Goal: Information Seeking & Learning: Learn about a topic

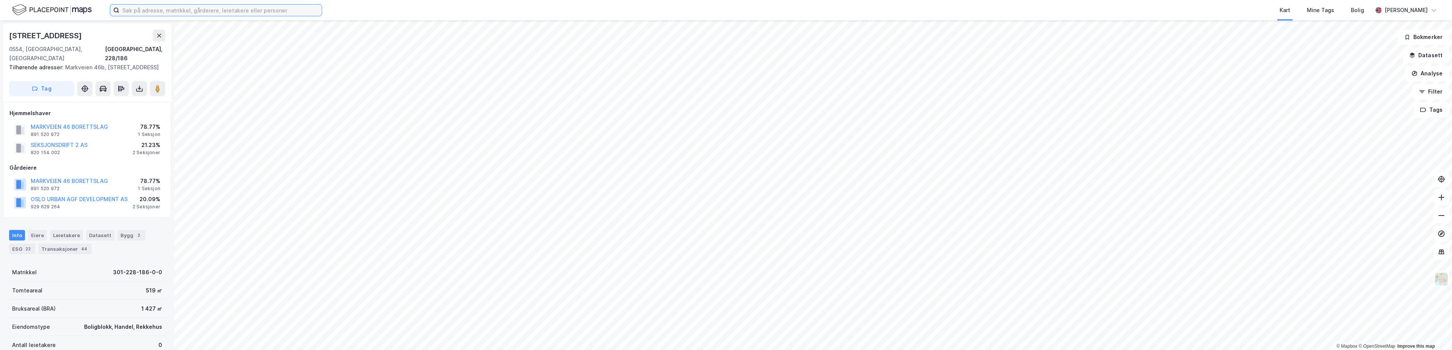
click at [252, 12] on input at bounding box center [220, 10] width 202 height 11
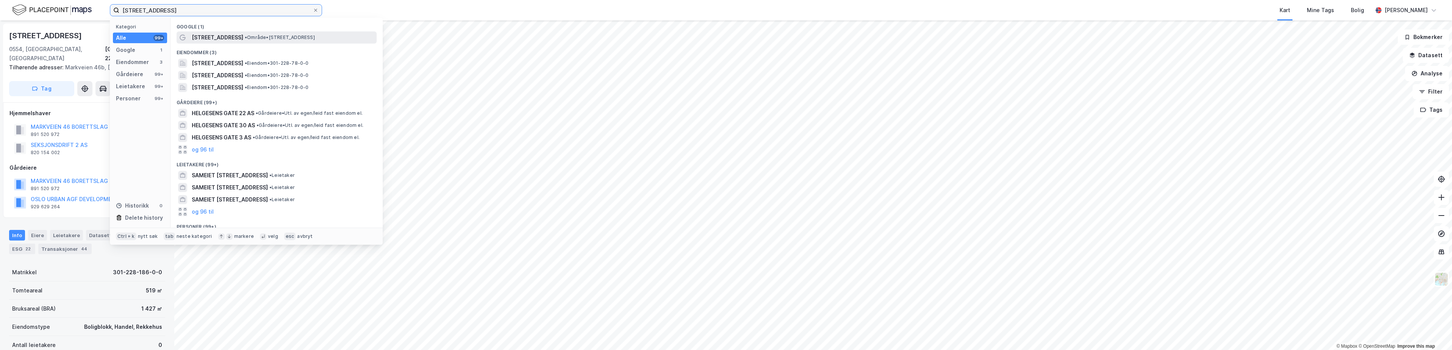
type input "[STREET_ADDRESS]"
click at [253, 40] on span "• Område • [STREET_ADDRESS]" at bounding box center [280, 37] width 70 height 6
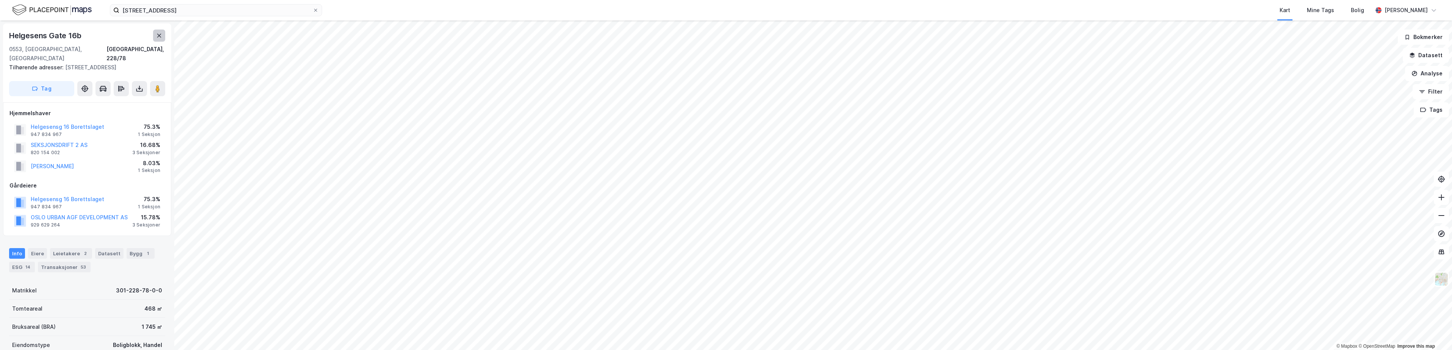
click at [161, 38] on icon at bounding box center [159, 36] width 6 height 6
